Goal: Task Accomplishment & Management: Use online tool/utility

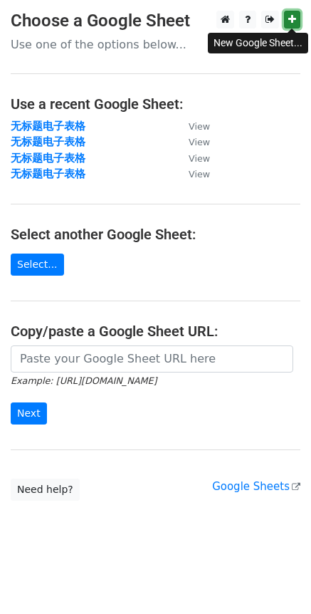
click at [290, 19] on icon at bounding box center [292, 19] width 8 height 10
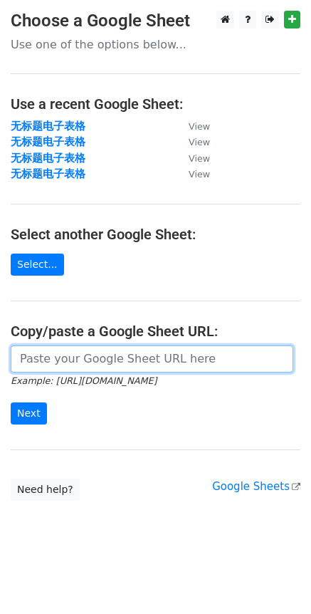
click at [73, 359] on input "url" at bounding box center [152, 358] width 283 height 27
paste input "[URL][DOMAIN_NAME]"
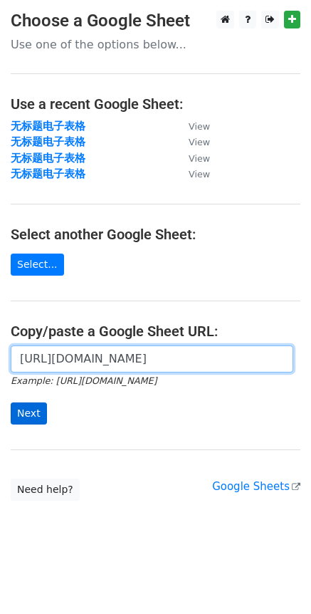
type input "[URL][DOMAIN_NAME]"
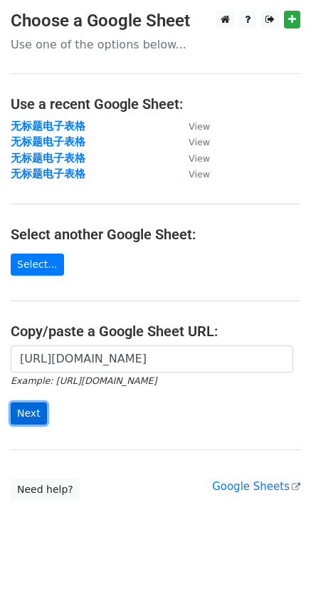
click at [29, 413] on input "Next" at bounding box center [29, 413] width 36 height 22
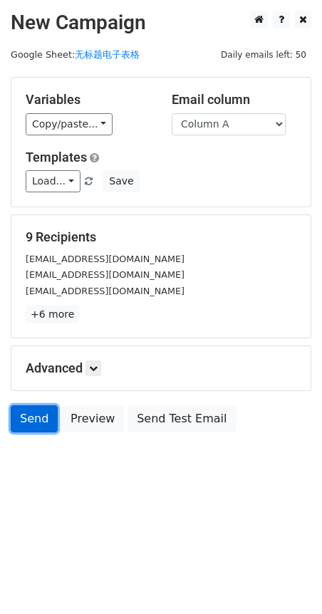
click at [36, 427] on link "Send" at bounding box center [34, 418] width 47 height 27
